Goal: Information Seeking & Learning: Check status

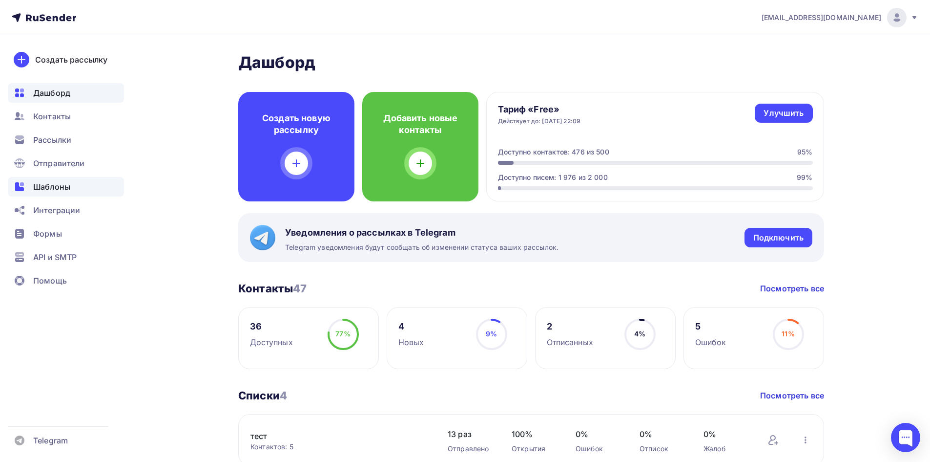
click at [61, 183] on span "Шаблоны" at bounding box center [51, 187] width 37 height 12
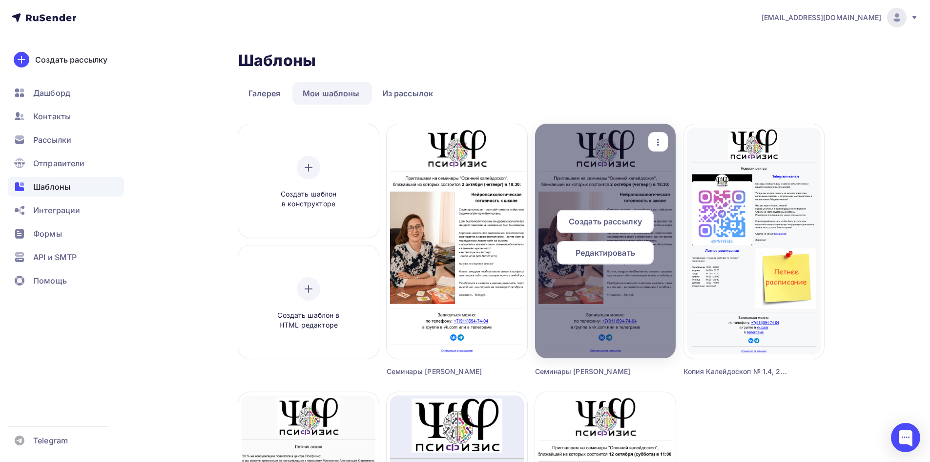
click at [658, 139] on icon "button" at bounding box center [658, 142] width 2 height 7
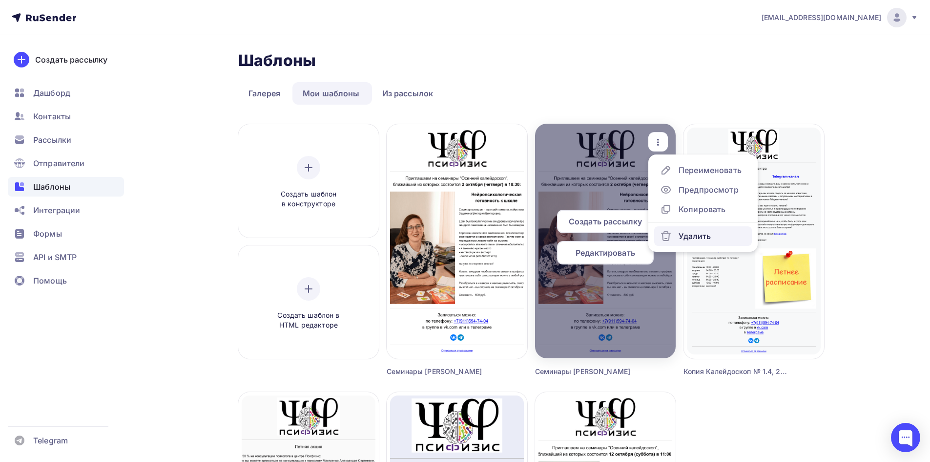
click at [689, 238] on div "Удалить" at bounding box center [695, 236] width 32 height 12
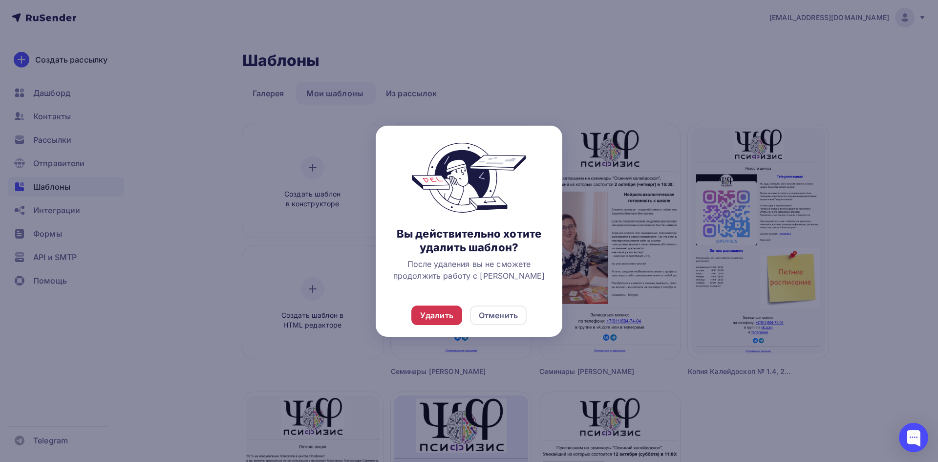
click at [438, 314] on div "Удалить" at bounding box center [436, 315] width 33 height 12
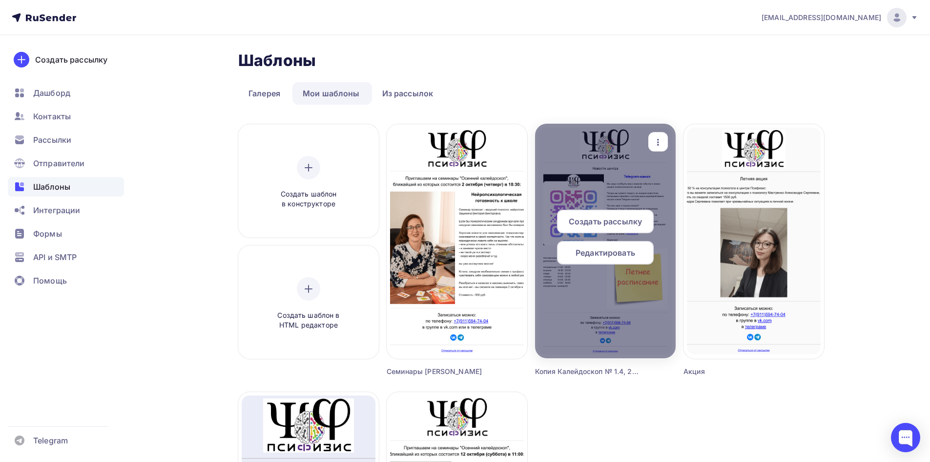
click at [625, 252] on span "Редактировать" at bounding box center [606, 253] width 60 height 12
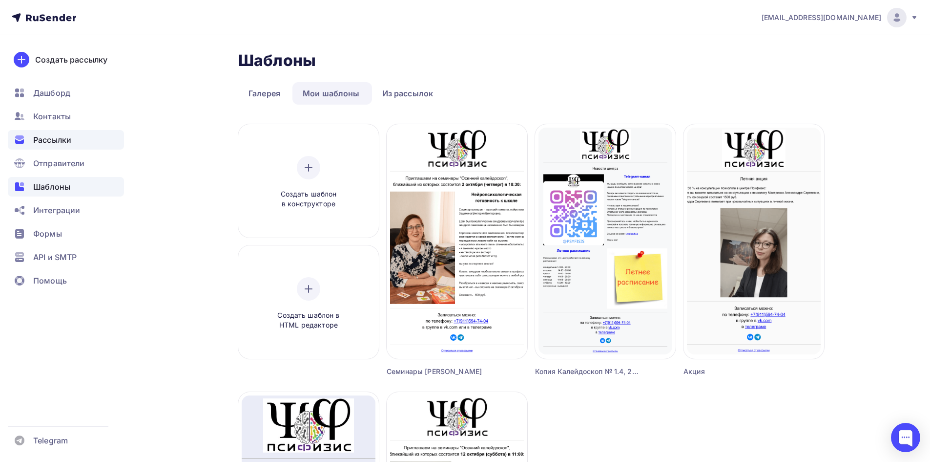
click at [59, 145] on span "Рассылки" at bounding box center [52, 140] width 38 height 12
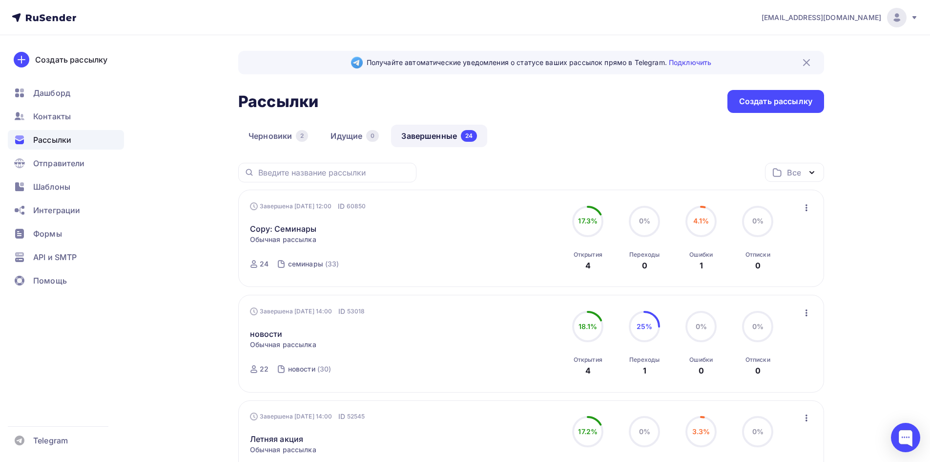
click at [589, 263] on div "4" at bounding box center [588, 265] width 5 height 12
drag, startPoint x: 479, startPoint y: 221, endPoint x: 479, endPoint y: 245, distance: 23.4
click at [479, 245] on div "Завершена 30.09.2025, 12:00 ID 60850 Copy: Семинары Статистика Обзор рассылки К…" at bounding box center [531, 238] width 563 height 74
click at [809, 208] on icon "button" at bounding box center [807, 208] width 12 height 12
click at [754, 251] on div "Обзор рассылки" at bounding box center [762, 253] width 100 height 12
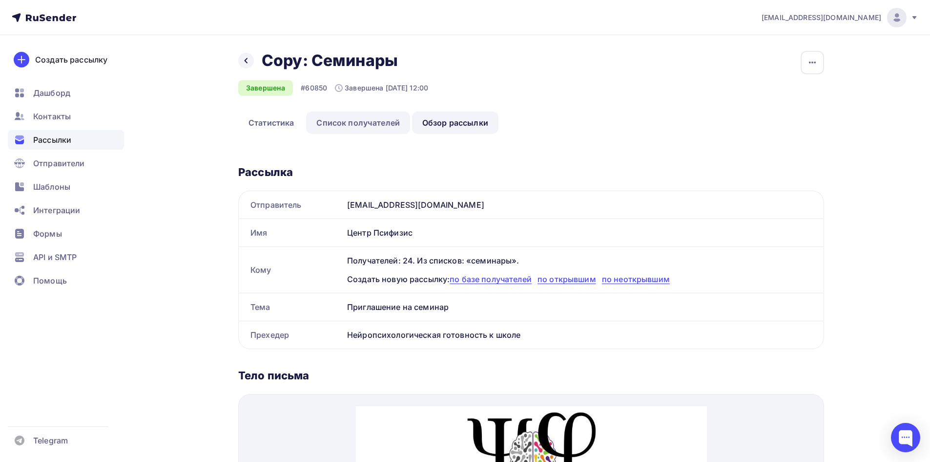
click at [348, 114] on link "Список получателей" at bounding box center [358, 122] width 104 height 22
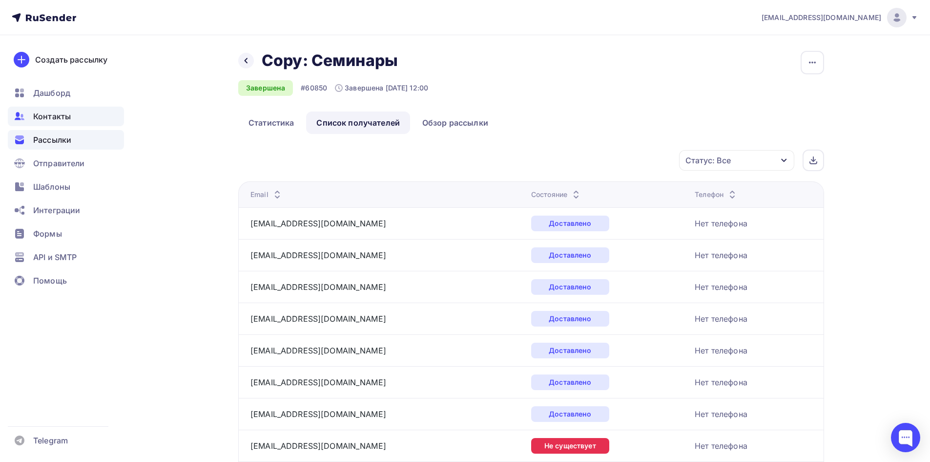
click at [61, 120] on span "Контакты" at bounding box center [52, 116] width 38 height 12
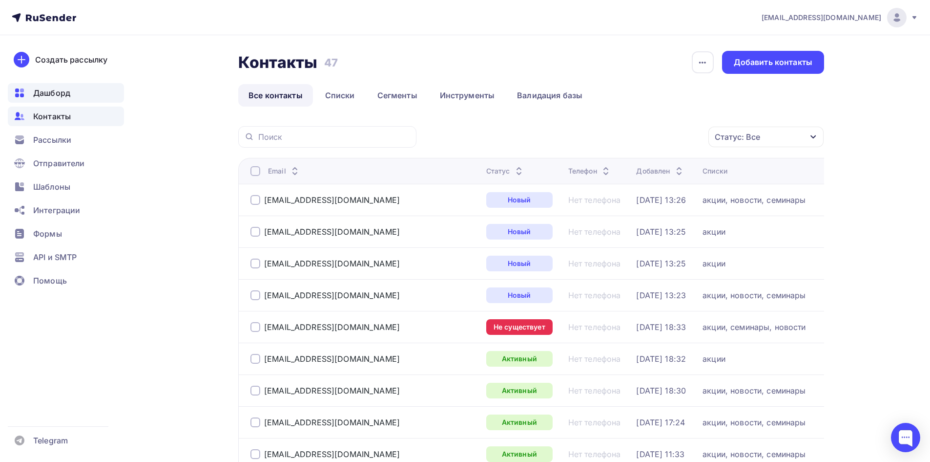
click at [63, 87] on span "Дашборд" at bounding box center [51, 93] width 37 height 12
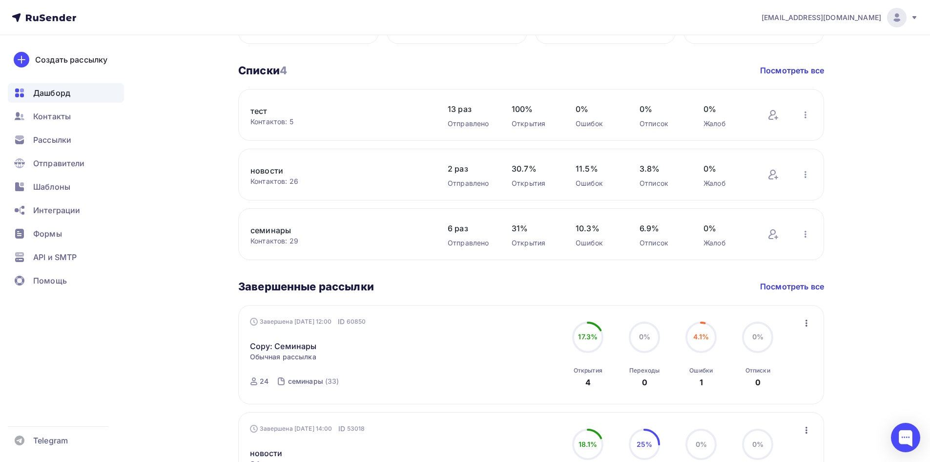
scroll to position [391, 0]
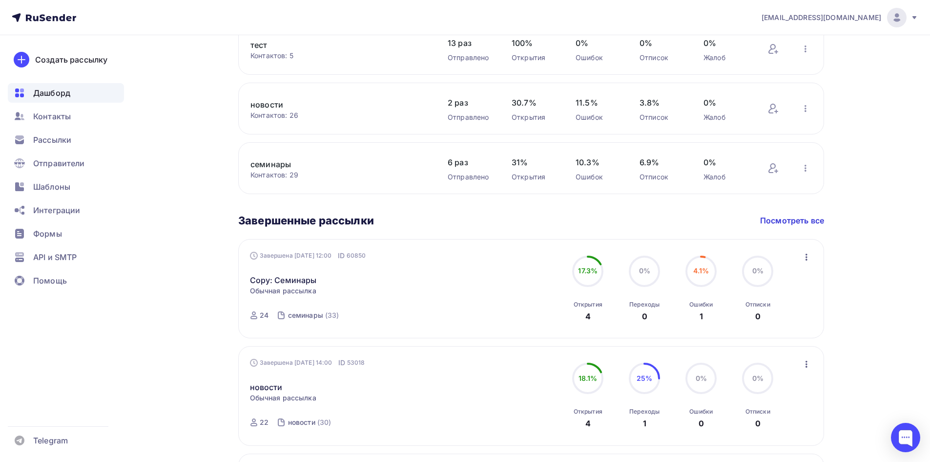
click at [806, 252] on icon "button" at bounding box center [807, 257] width 12 height 12
click at [741, 304] on div "Обзор рассылки" at bounding box center [762, 302] width 100 height 12
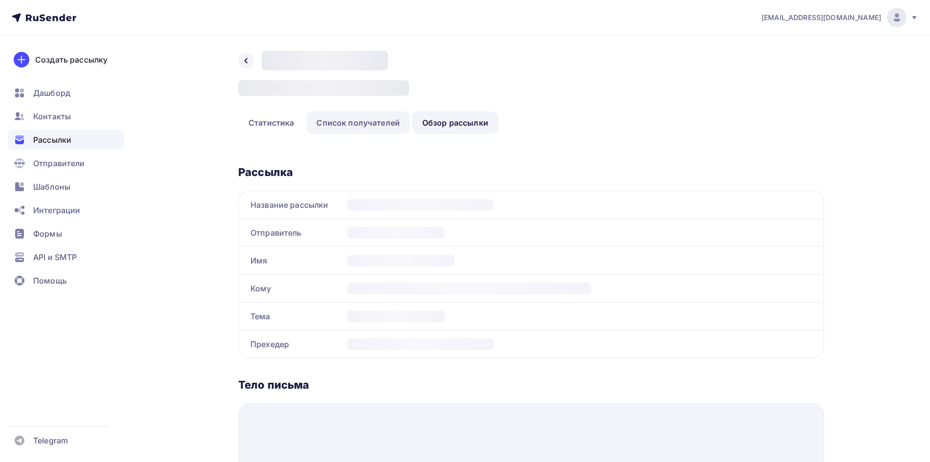
click at [351, 123] on link "Список получателей" at bounding box center [358, 122] width 104 height 22
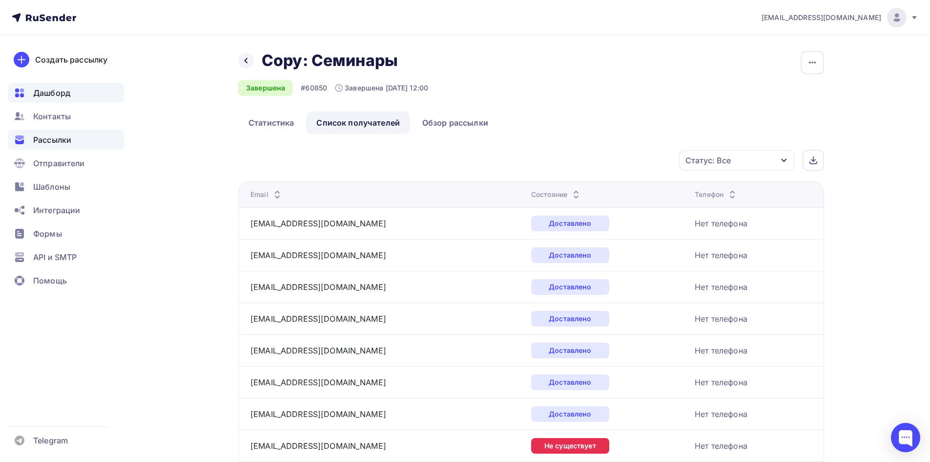
click at [33, 85] on div "Дашборд" at bounding box center [66, 93] width 116 height 20
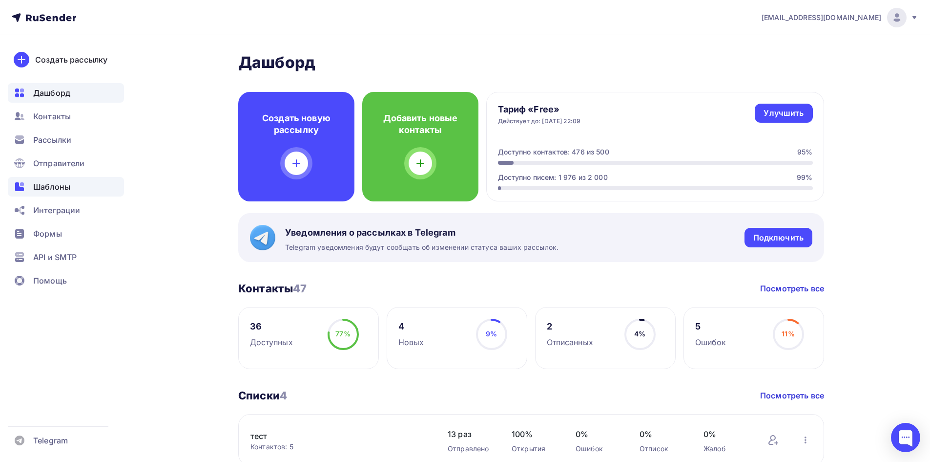
click at [53, 189] on span "Шаблоны" at bounding box center [51, 187] width 37 height 12
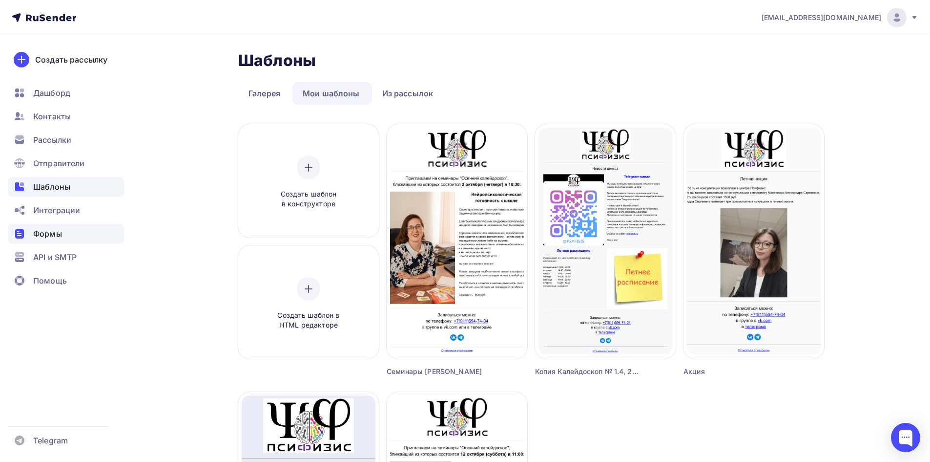
click at [62, 231] on div "Формы" at bounding box center [66, 234] width 116 height 20
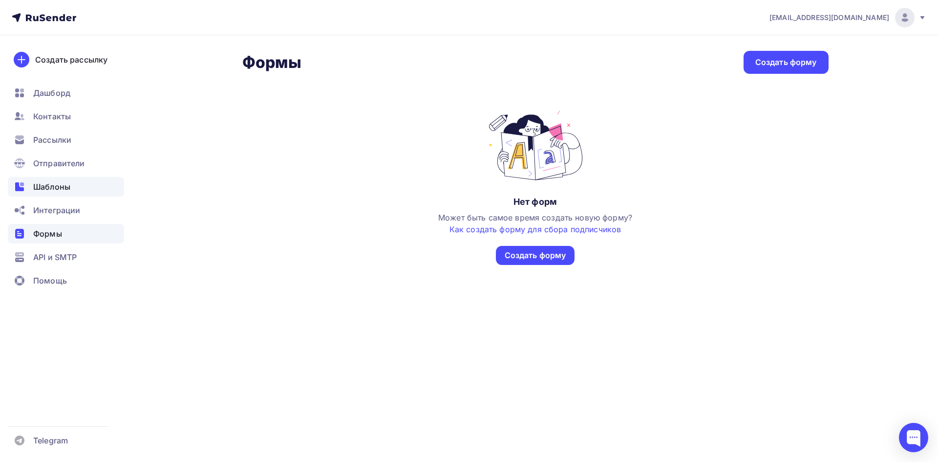
click at [81, 189] on div "Шаблоны" at bounding box center [66, 187] width 116 height 20
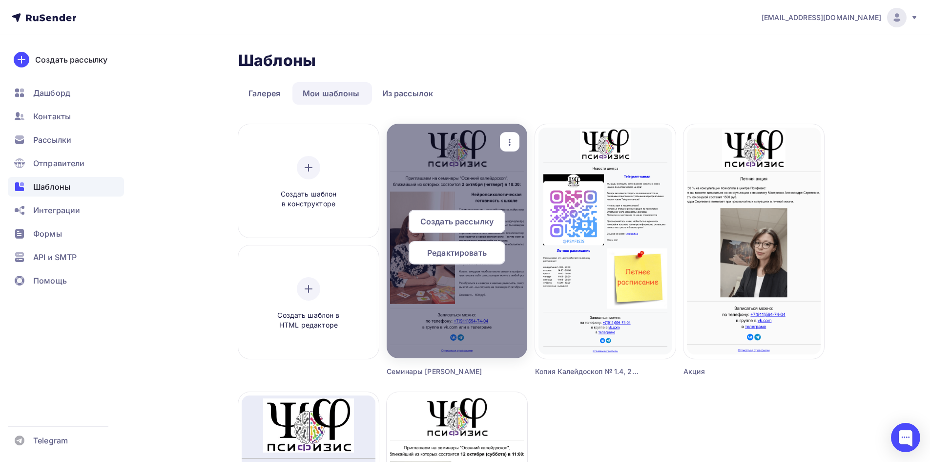
click at [510, 142] on icon "button" at bounding box center [510, 142] width 2 height 7
